Goal: Communication & Community: Share content

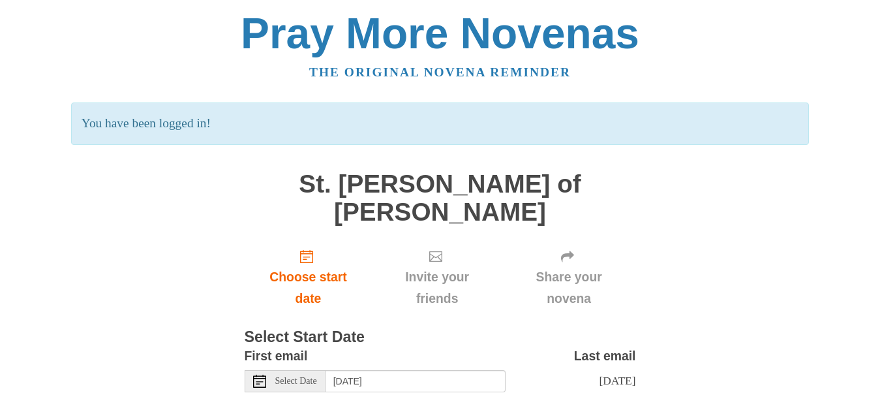
scroll to position [44, 0]
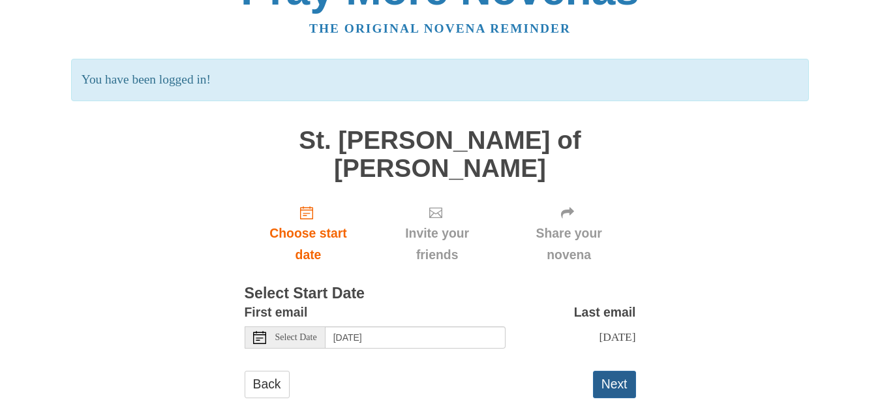
click at [615, 371] on button "Next" at bounding box center [614, 384] width 43 height 27
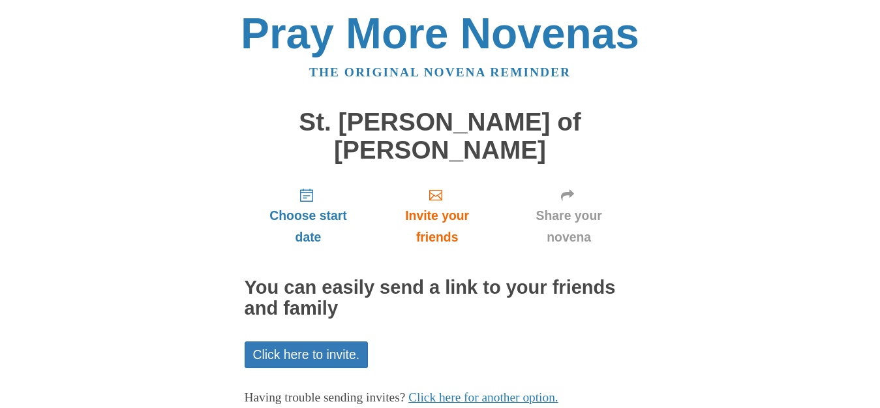
scroll to position [57, 0]
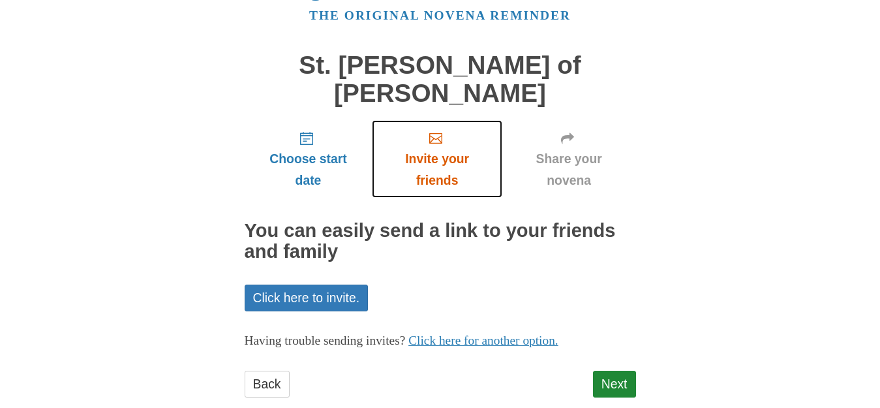
click at [436, 148] on span "Invite your friends" at bounding box center [437, 169] width 104 height 43
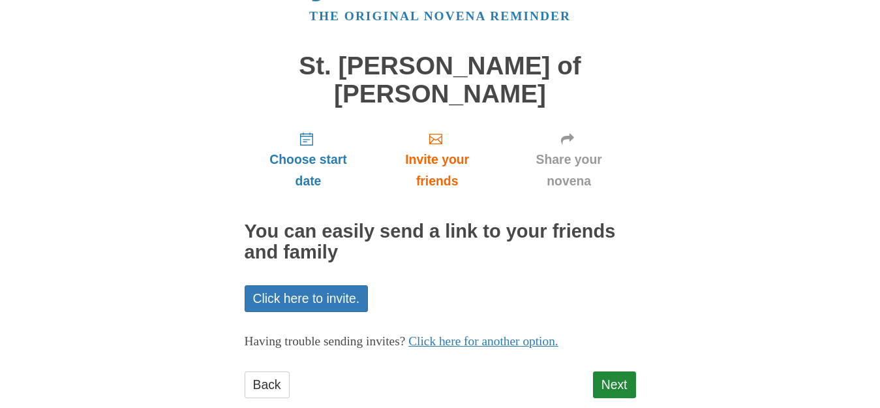
scroll to position [57, 0]
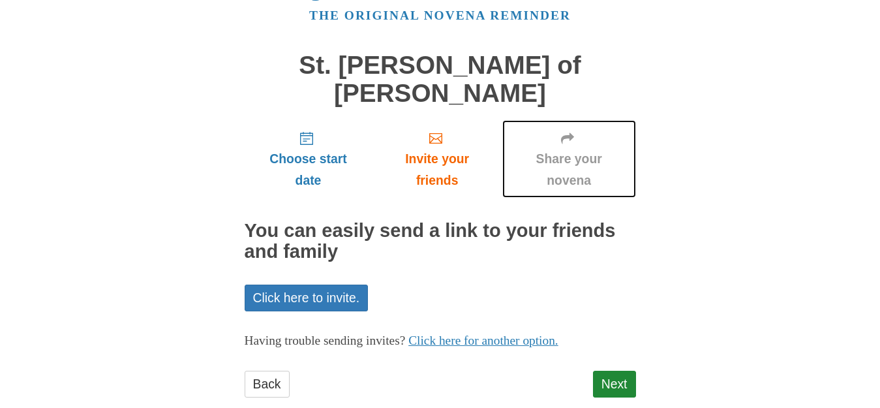
click at [573, 148] on span "Share your novena" at bounding box center [570, 169] width 108 height 43
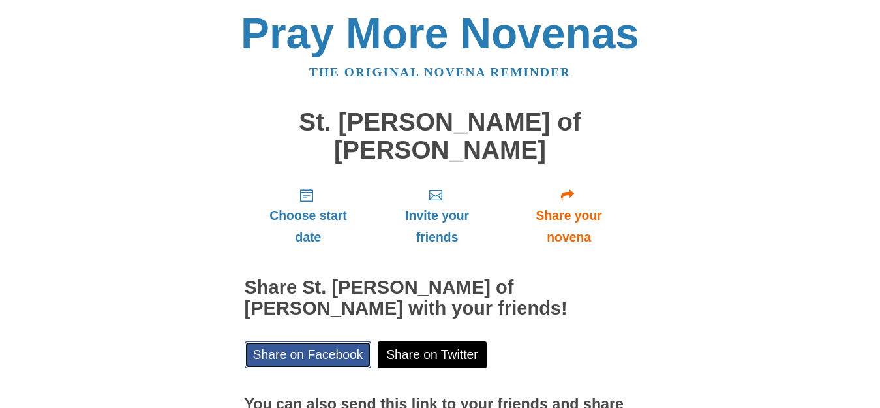
click at [320, 341] on link "Share on Facebook" at bounding box center [308, 354] width 127 height 27
